Goal: Information Seeking & Learning: Learn about a topic

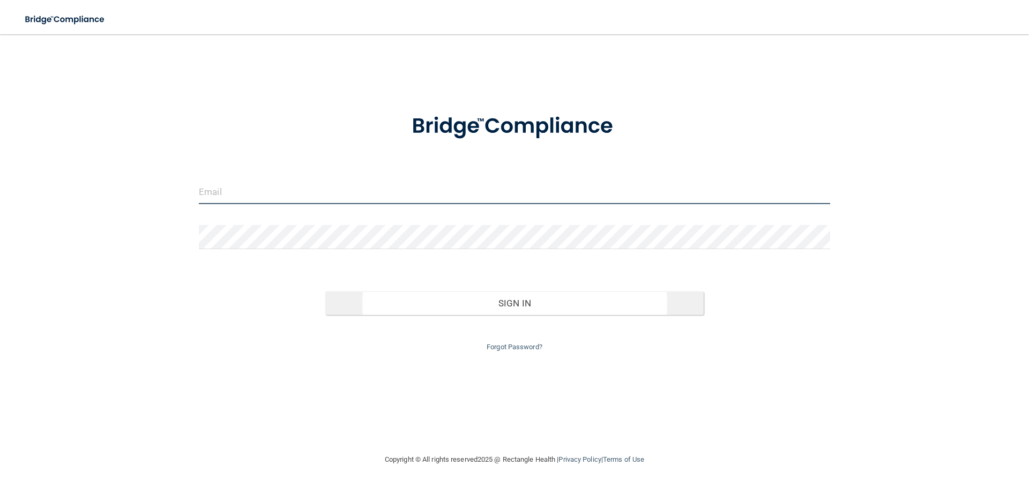
type input "[EMAIL_ADDRESS][DOMAIN_NAME]"
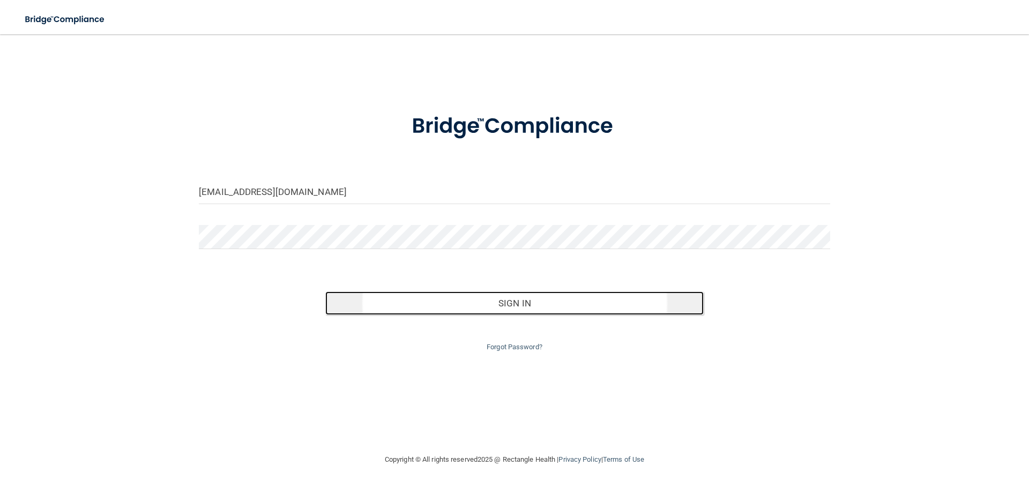
click at [425, 294] on button "Sign In" at bounding box center [514, 303] width 379 height 24
click at [424, 295] on button "Sign In" at bounding box center [514, 303] width 379 height 24
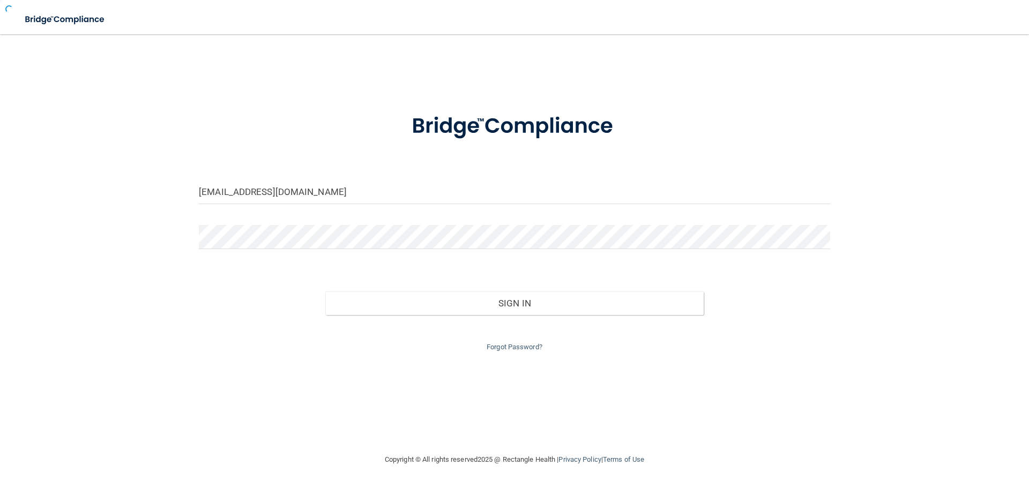
click at [413, 265] on form "jryan@rectanglehealth.com Invalid email/password. You don't have permission to …" at bounding box center [514, 226] width 631 height 255
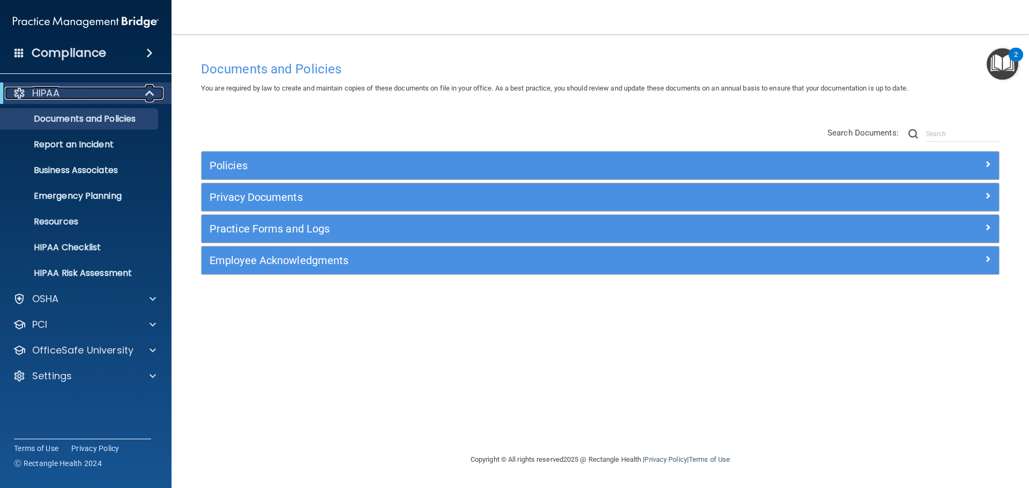
click at [146, 97] on span at bounding box center [150, 93] width 9 height 13
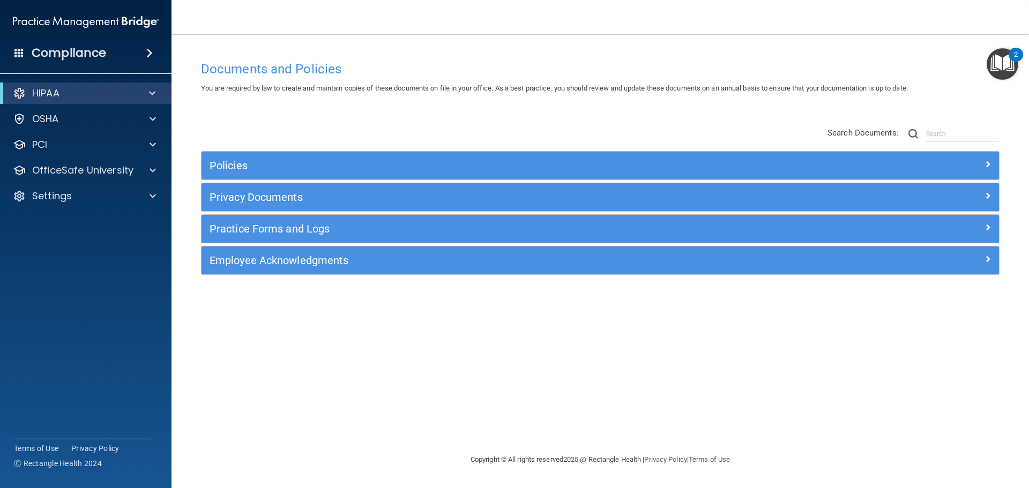
click at [153, 58] on div "Compliance" at bounding box center [85, 53] width 171 height 24
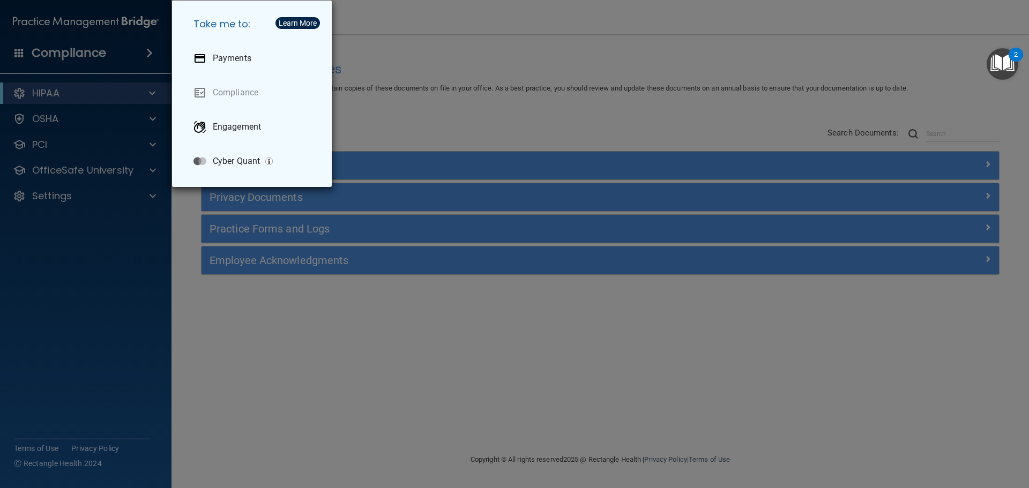
click at [415, 94] on div "Take me to: Payments Compliance Engagement Cyber Quant" at bounding box center [514, 244] width 1029 height 488
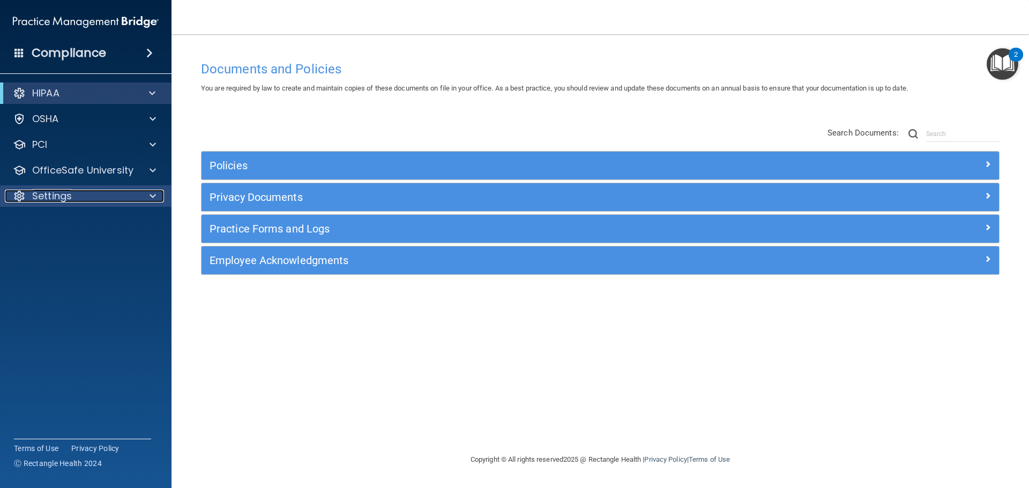
click at [147, 197] on div at bounding box center [151, 196] width 27 height 13
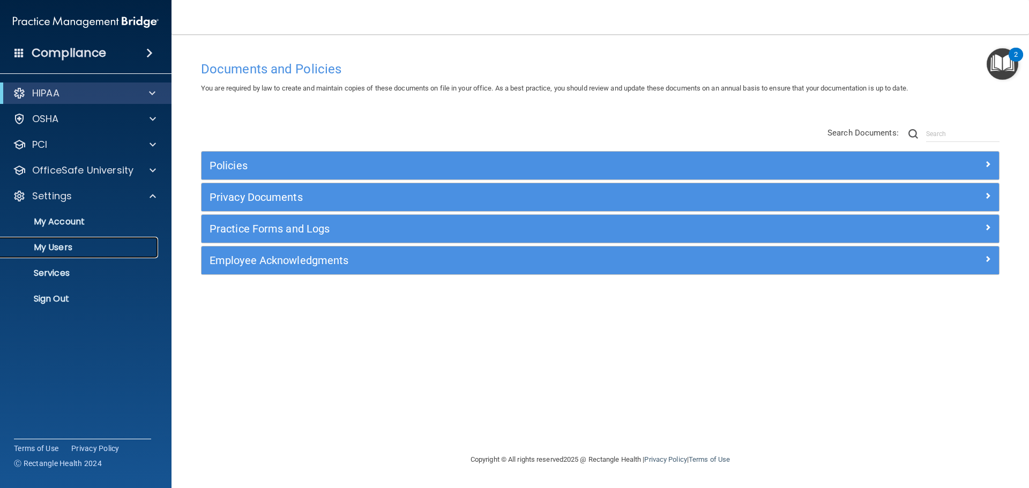
click at [88, 241] on link "My Users" at bounding box center [73, 247] width 169 height 21
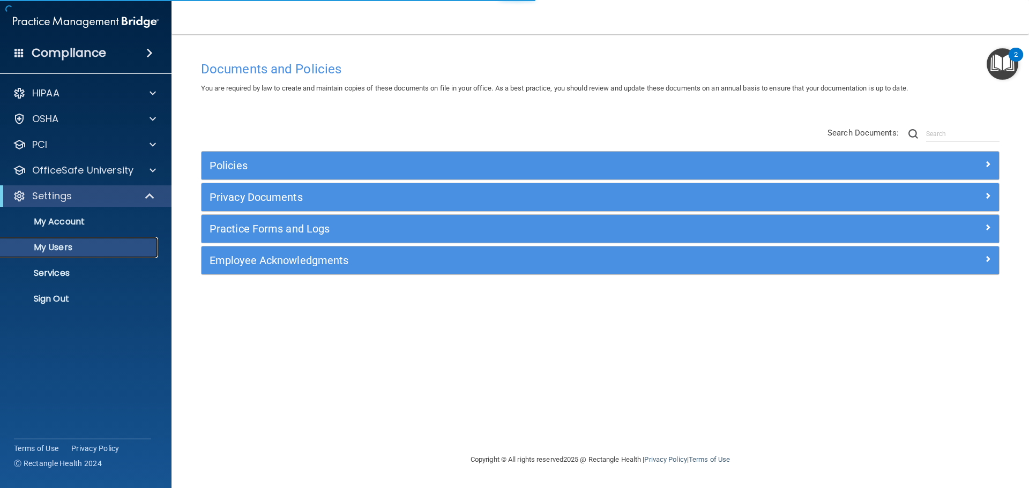
select select "20"
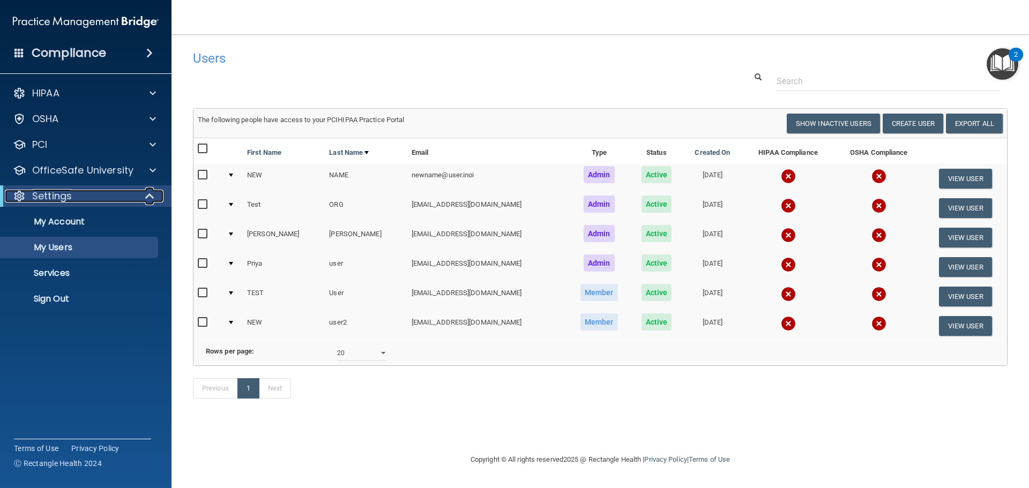
click at [154, 194] on span at bounding box center [150, 196] width 9 height 13
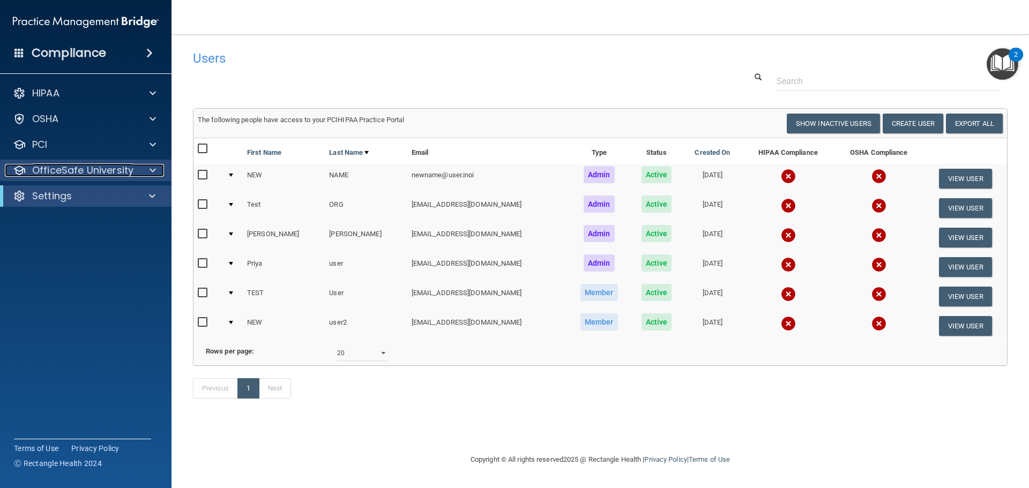
click at [146, 171] on div at bounding box center [151, 170] width 27 height 13
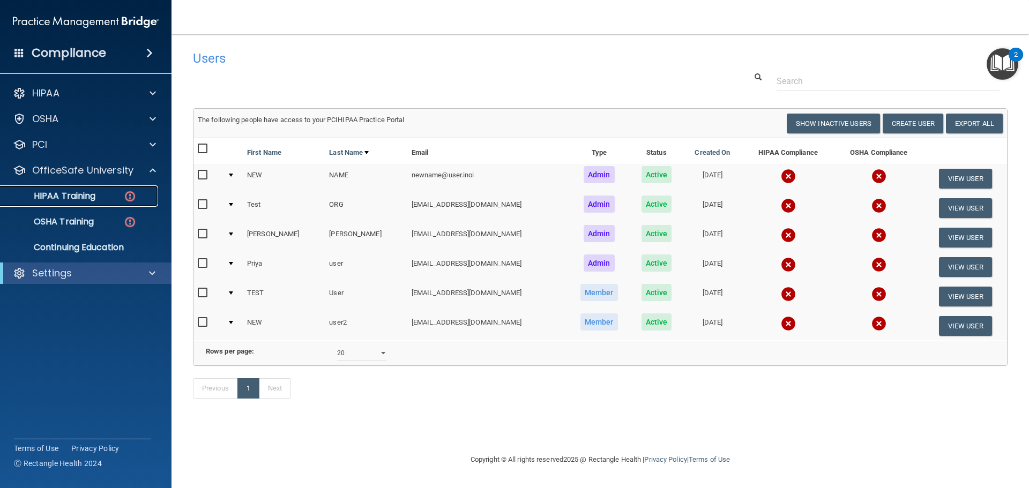
click at [111, 198] on div "HIPAA Training" at bounding box center [80, 196] width 146 height 11
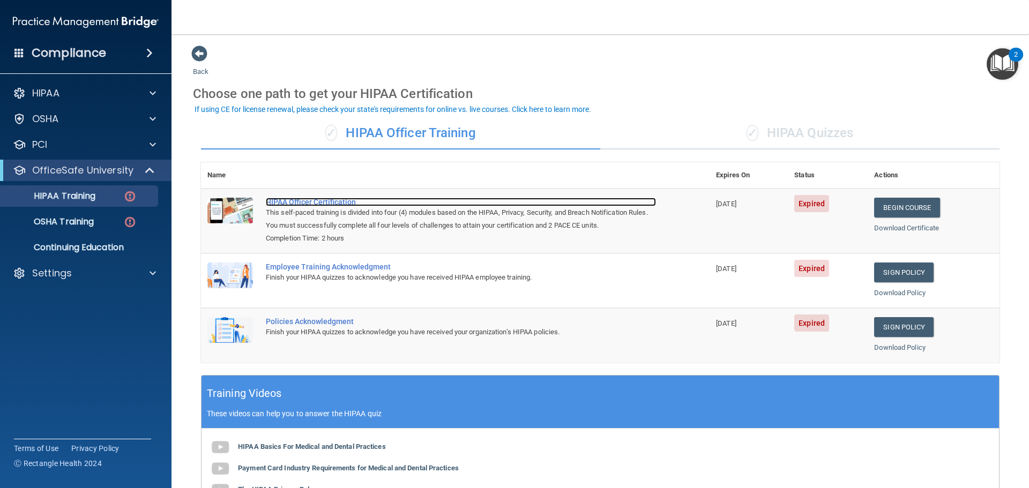
click at [351, 205] on div "HIPAA Officer Certification" at bounding box center [461, 202] width 390 height 9
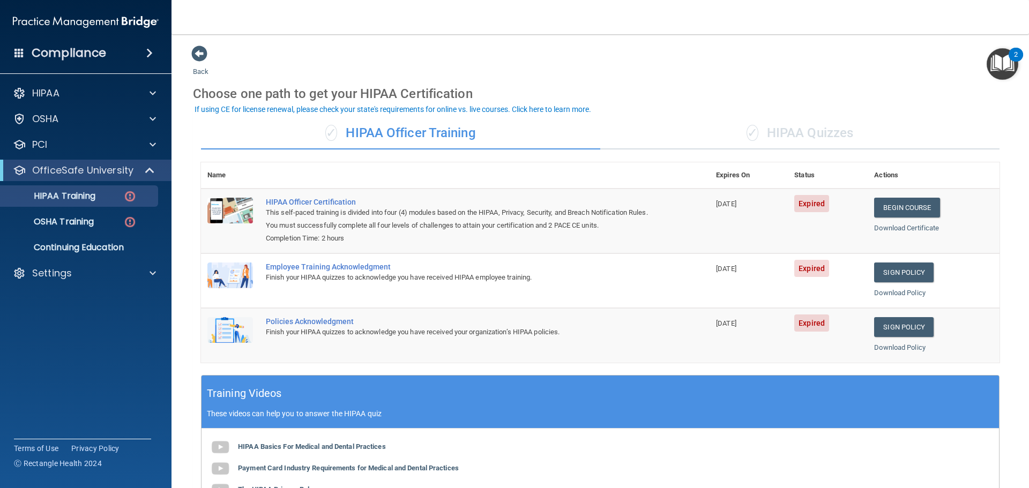
click at [797, 140] on div "✓ HIPAA Quizzes" at bounding box center [799, 133] width 399 height 32
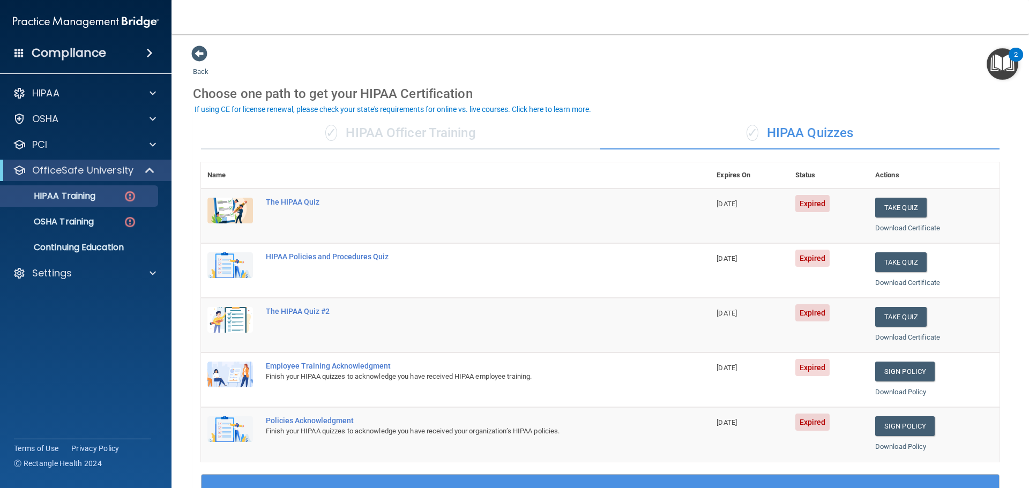
click at [413, 133] on div "✓ HIPAA Officer Training" at bounding box center [400, 133] width 399 height 32
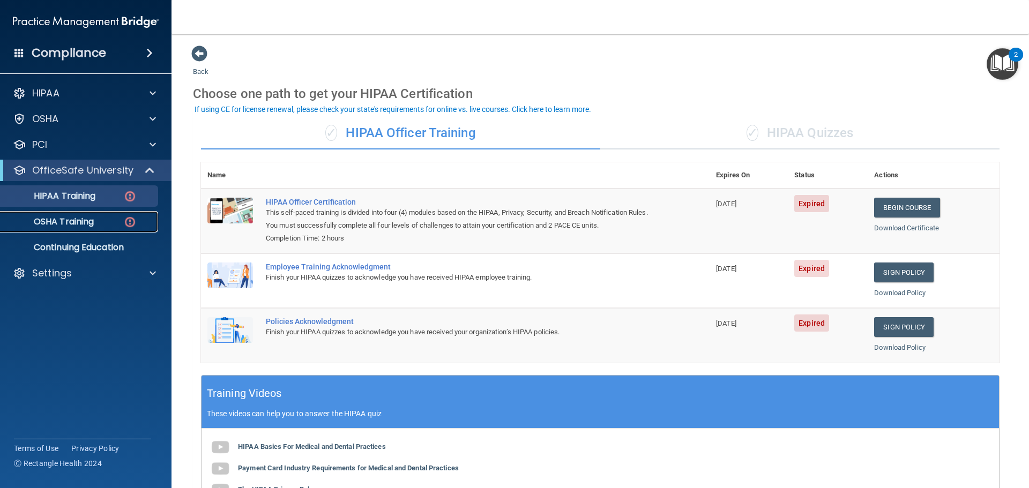
click at [53, 219] on p "OSHA Training" at bounding box center [50, 221] width 87 height 11
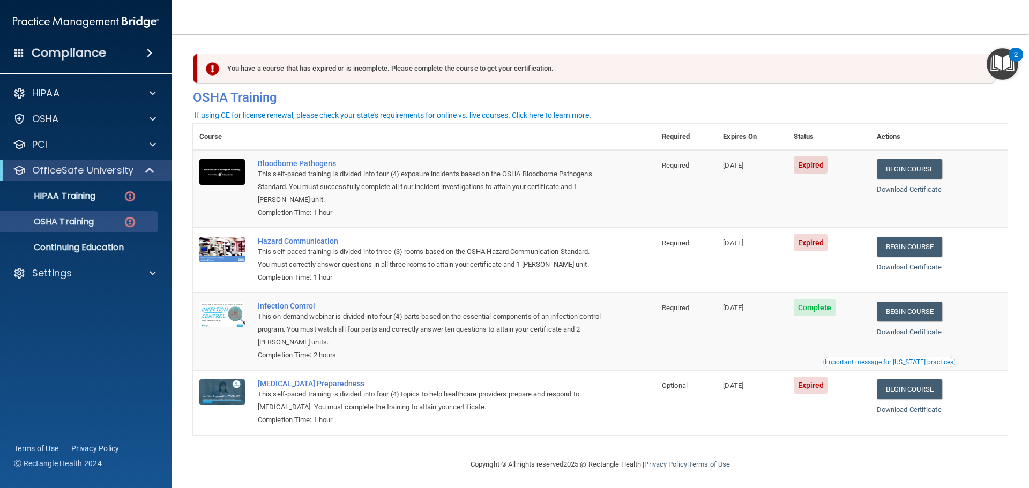
click at [633, 281] on td "Hazard Communication This self-paced training is divided into three (3) rooms b…" at bounding box center [453, 260] width 404 height 65
click at [147, 167] on span at bounding box center [150, 170] width 9 height 13
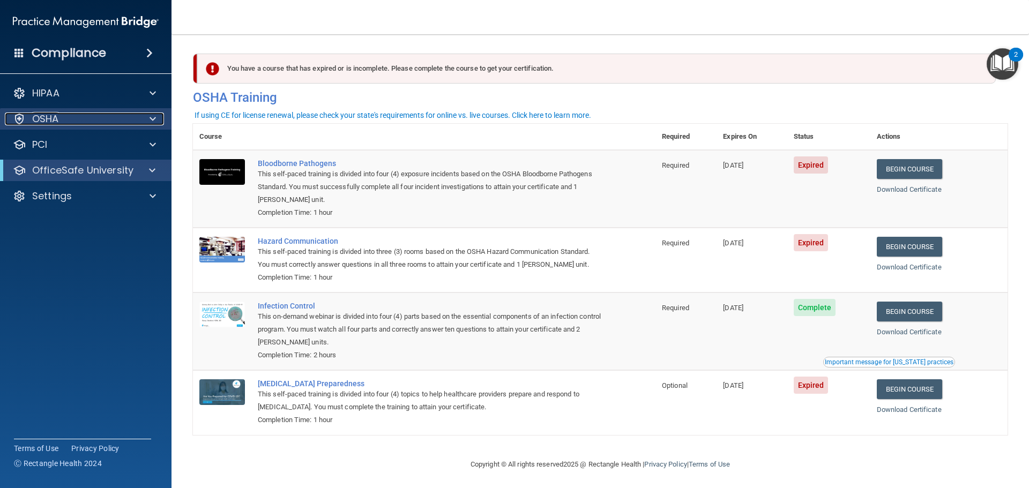
click at [147, 117] on div at bounding box center [151, 119] width 27 height 13
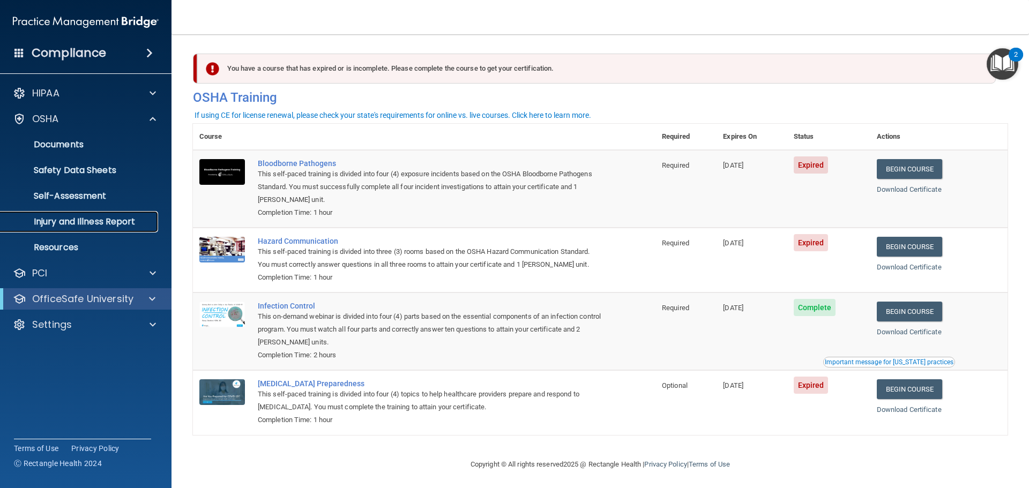
click at [80, 224] on p "Injury and Illness Report" at bounding box center [80, 221] width 146 height 11
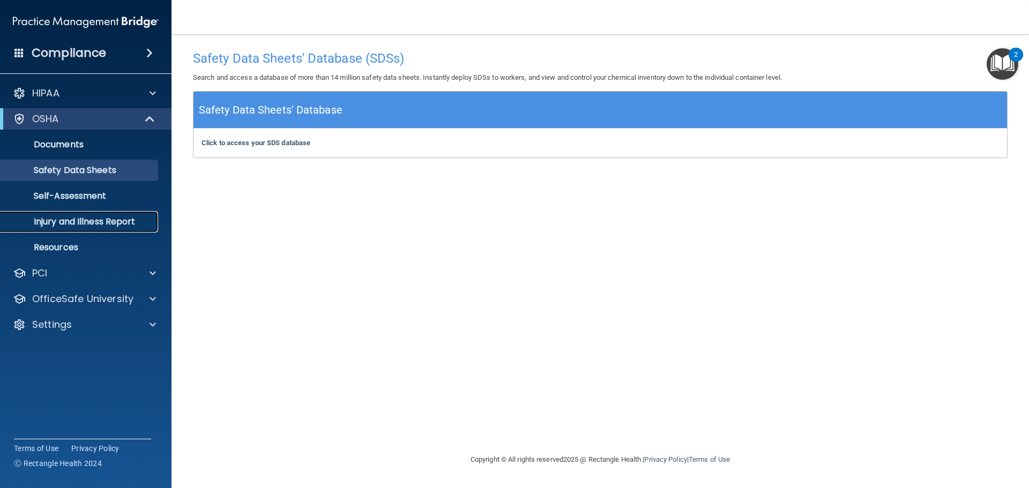
click at [69, 219] on p "Injury and Illness Report" at bounding box center [80, 221] width 146 height 11
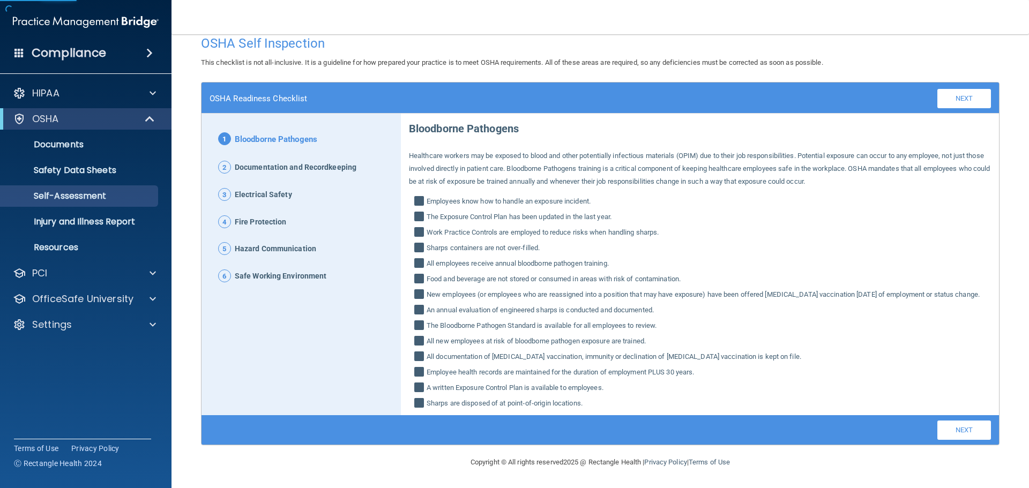
scroll to position [28, 0]
click at [947, 90] on link "Next" at bounding box center [964, 98] width 54 height 19
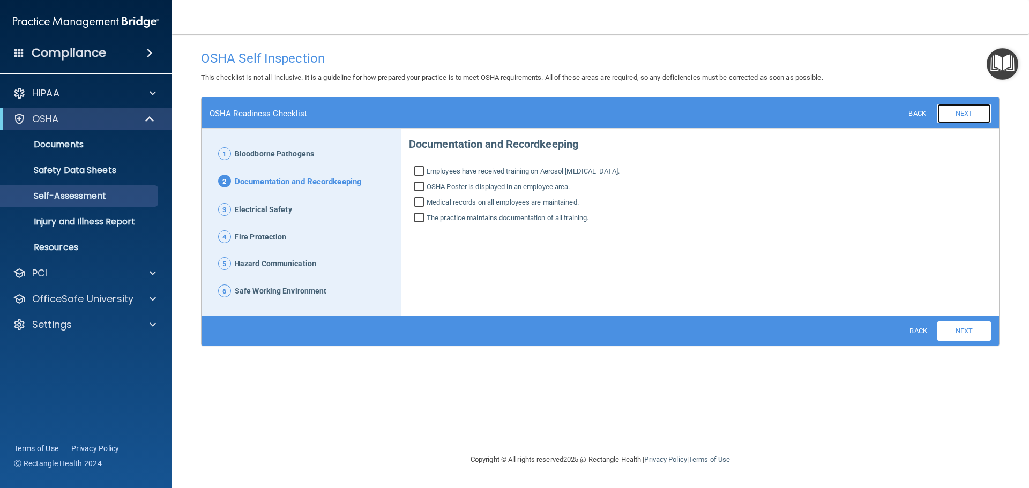
scroll to position [0, 0]
click at [952, 103] on div "Back Next Download PDF" at bounding box center [945, 113] width 92 height 20
click at [946, 116] on link "Next" at bounding box center [964, 113] width 54 height 19
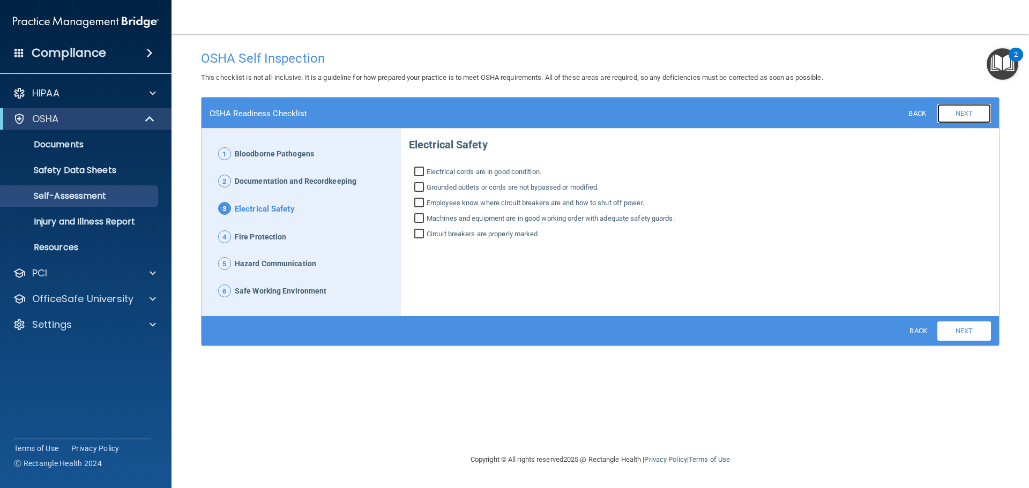
click at [965, 109] on link "Next" at bounding box center [964, 113] width 54 height 19
click at [966, 112] on link "Next" at bounding box center [964, 113] width 54 height 19
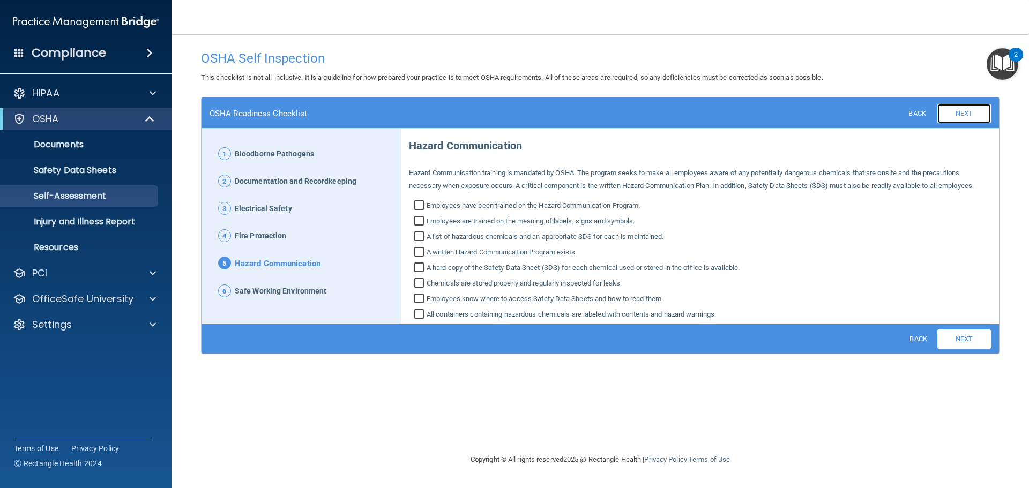
click at [964, 113] on link "Next" at bounding box center [964, 113] width 54 height 19
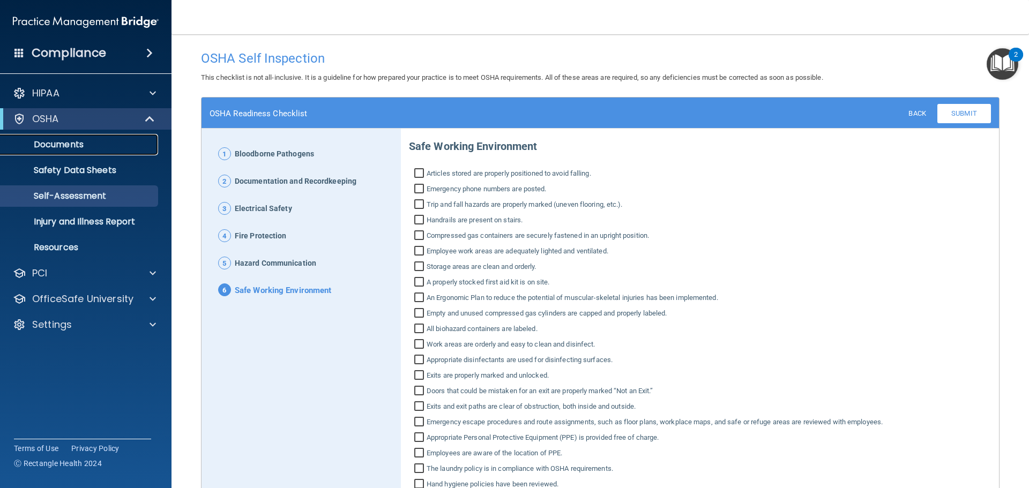
click at [111, 148] on p "Documents" at bounding box center [80, 144] width 146 height 11
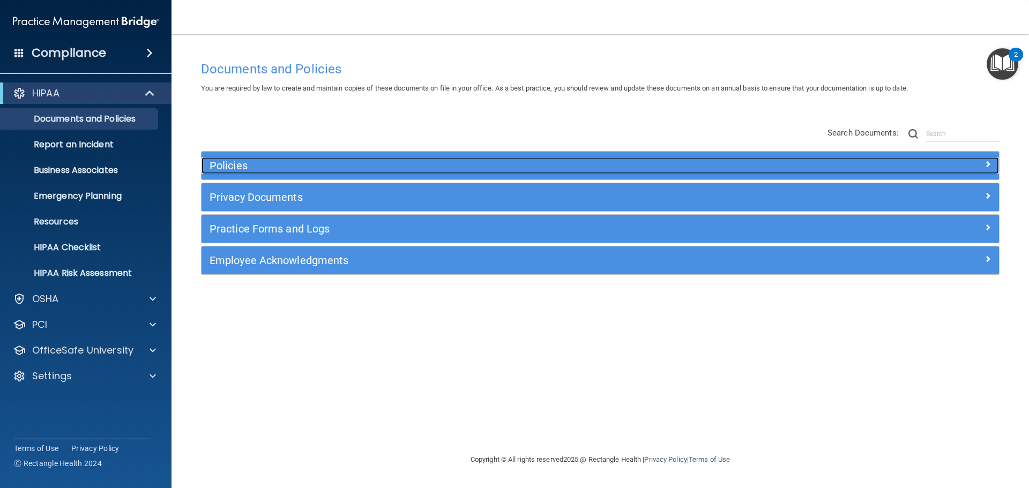
click at [338, 170] on h5 "Policies" at bounding box center [500, 166] width 582 height 12
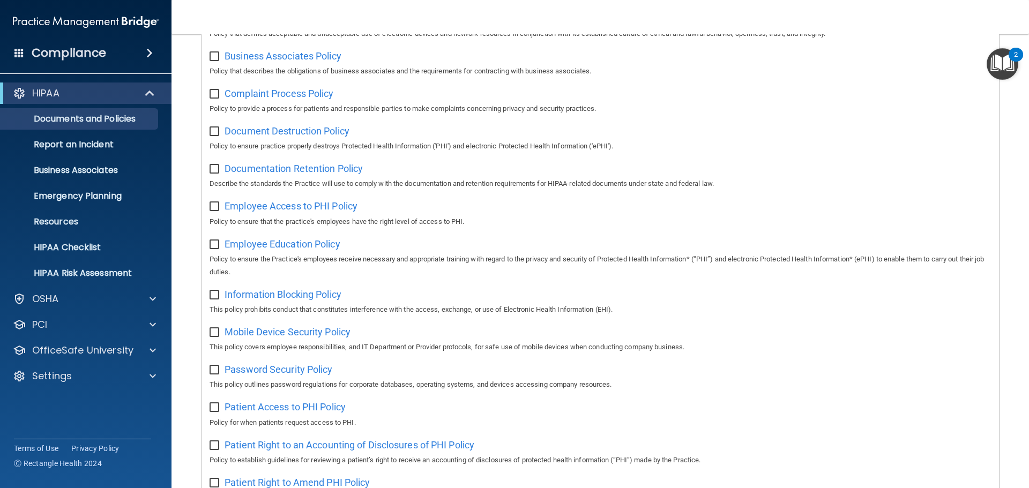
scroll to position [214, 0]
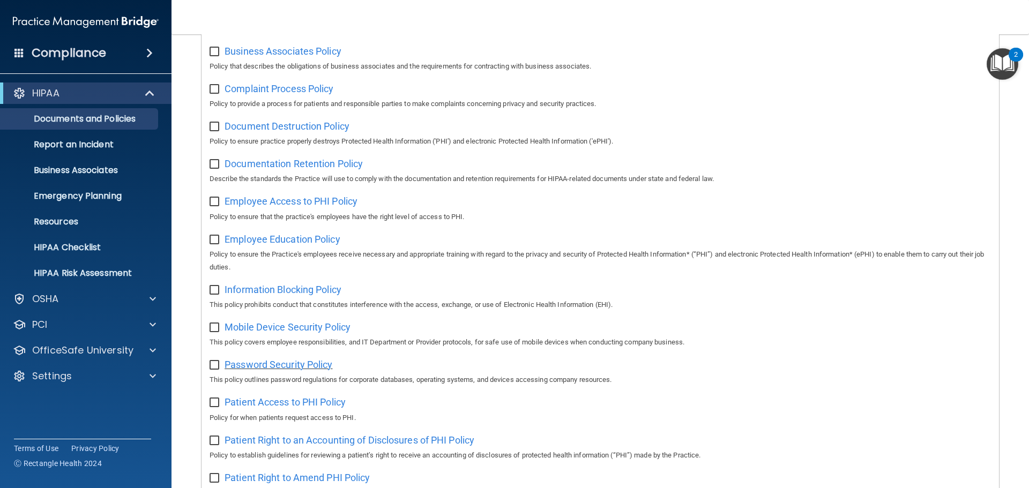
click at [292, 370] on span "Password Security Policy" at bounding box center [278, 364] width 108 height 11
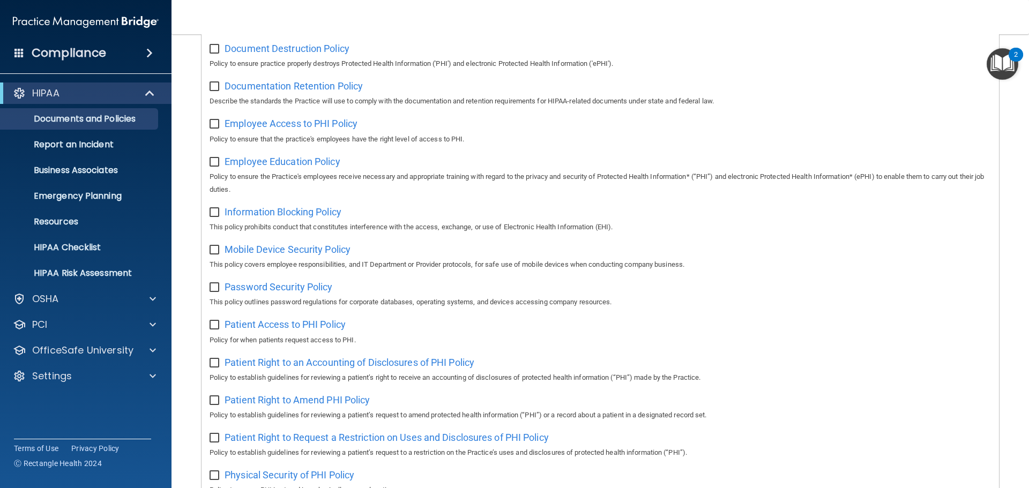
scroll to position [375, 0]
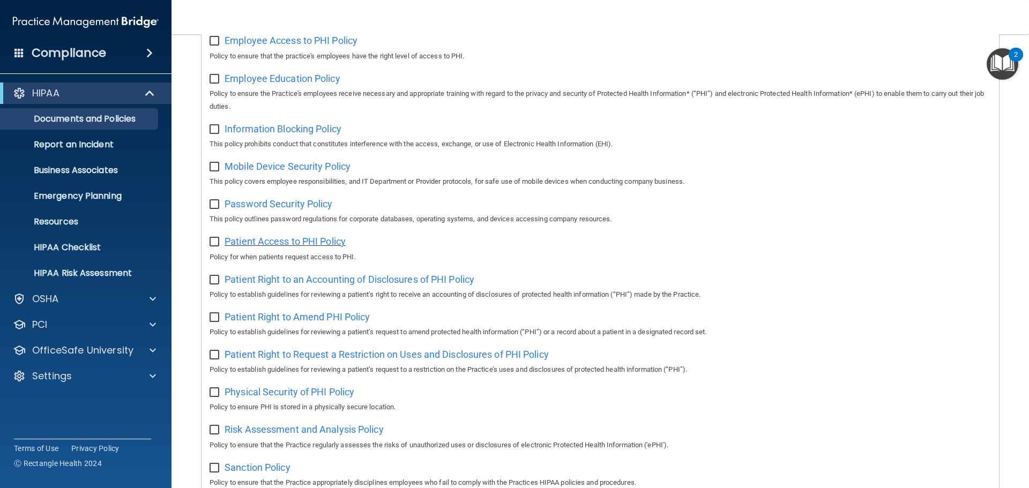
click at [279, 247] on span "Patient Access to PHI Policy" at bounding box center [284, 241] width 121 height 11
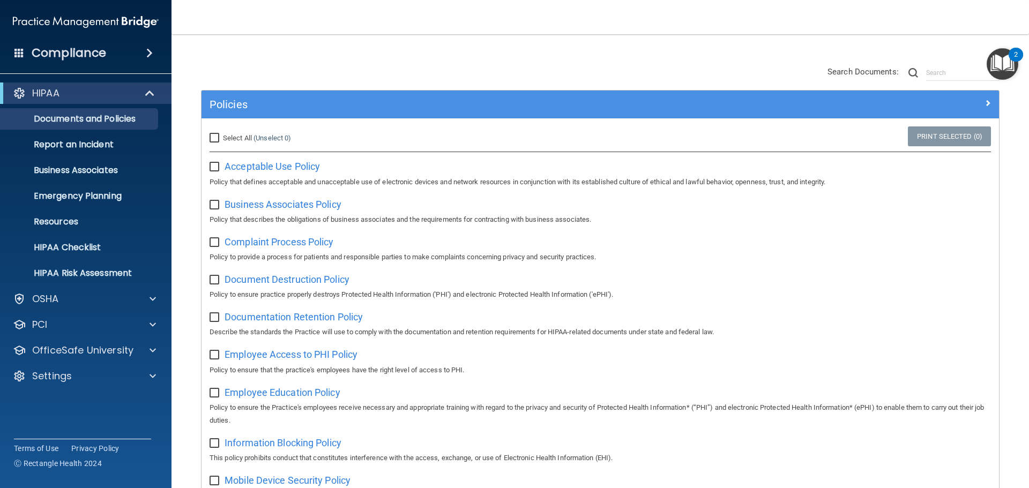
scroll to position [0, 0]
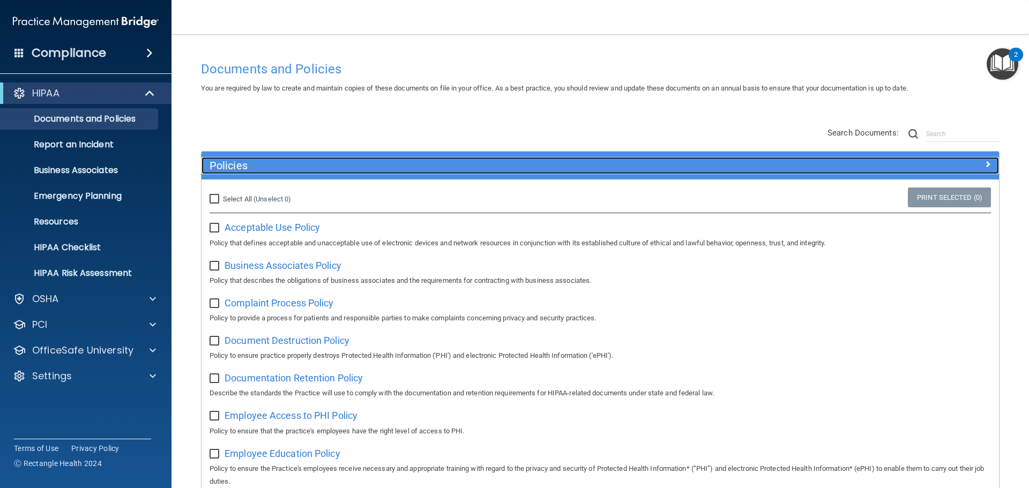
click at [610, 171] on h5 "Policies" at bounding box center [500, 166] width 582 height 12
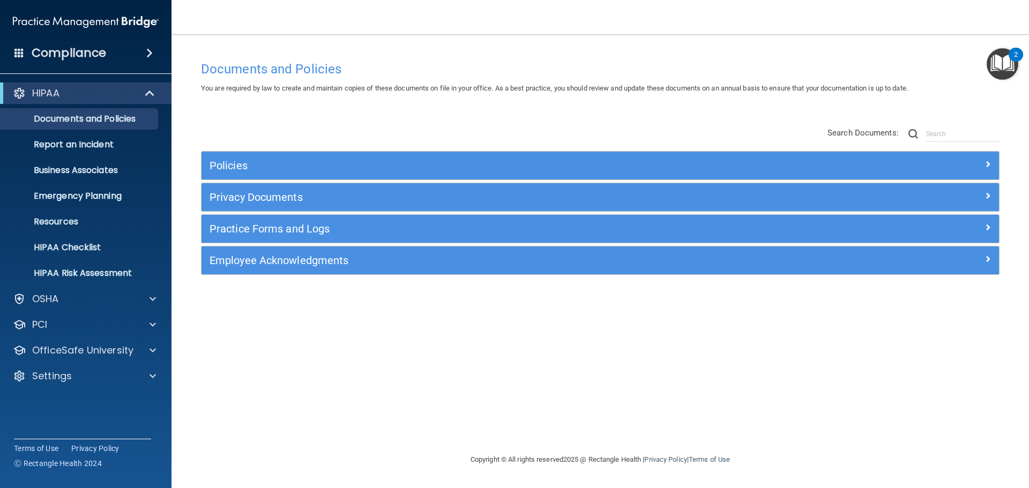
click at [515, 136] on div "Policies Select All (Unselect 0) Unselect All Print Selected (0) Acceptable Use…" at bounding box center [600, 201] width 814 height 171
click at [321, 351] on div "Documents and Policies You are required by law to create and maintain copies of…" at bounding box center [600, 255] width 814 height 398
click at [115, 172] on p "Business Associates" at bounding box center [80, 170] width 146 height 11
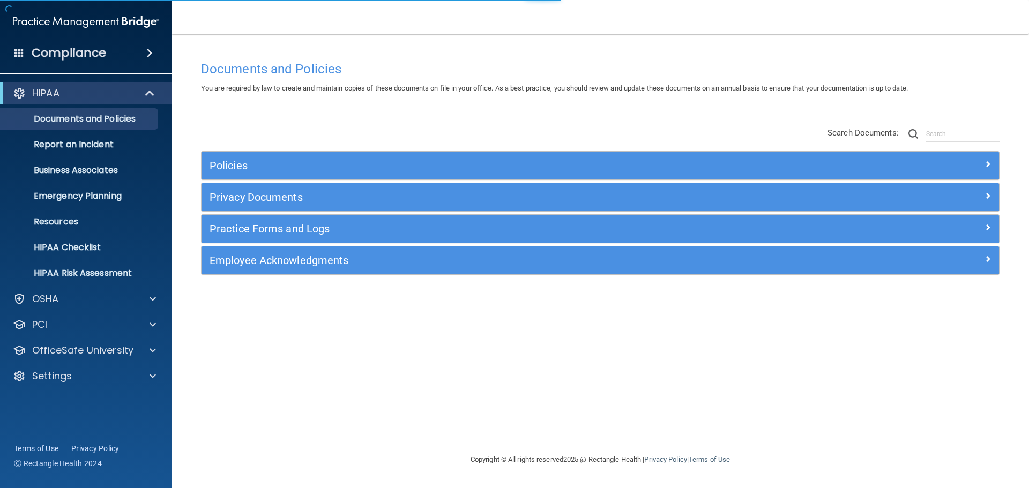
click at [236, 92] on span "You are required by law to create and maintain copies of these documents on fil…" at bounding box center [554, 88] width 707 height 8
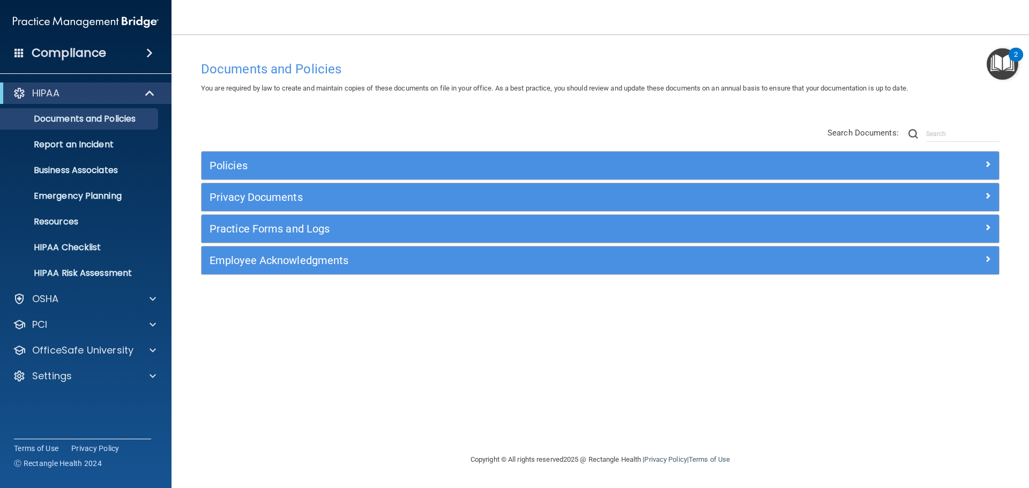
click at [451, 131] on div "Policies Select All (Unselect 0) Unselect All Print Selected (0) Acceptable Use…" at bounding box center [600, 201] width 814 height 171
click at [147, 350] on div at bounding box center [151, 350] width 27 height 13
click at [77, 423] on p "Continuing Education" at bounding box center [80, 427] width 146 height 11
